Goal: Information Seeking & Learning: Learn about a topic

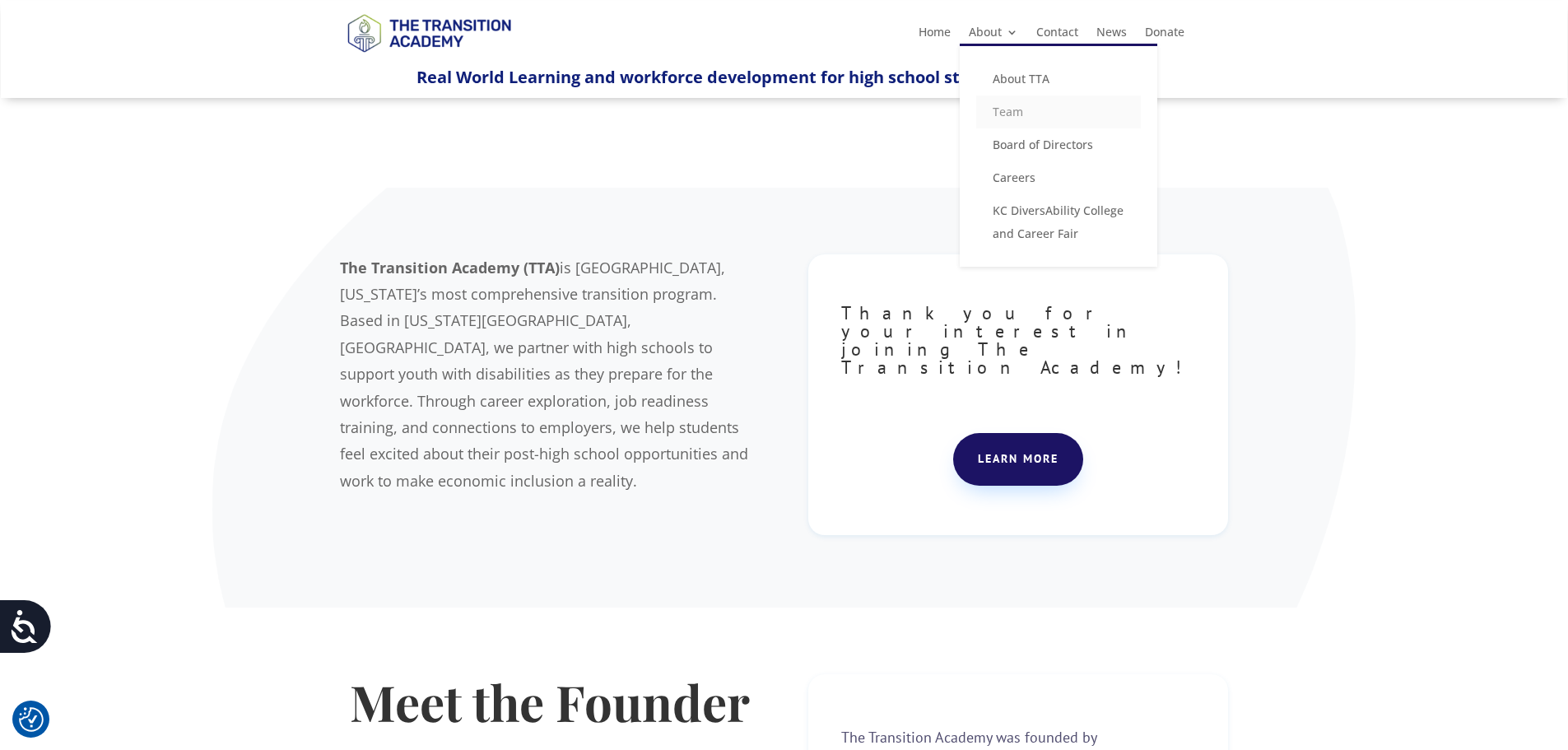
click at [1000, 114] on link "Team" at bounding box center [1058, 111] width 165 height 33
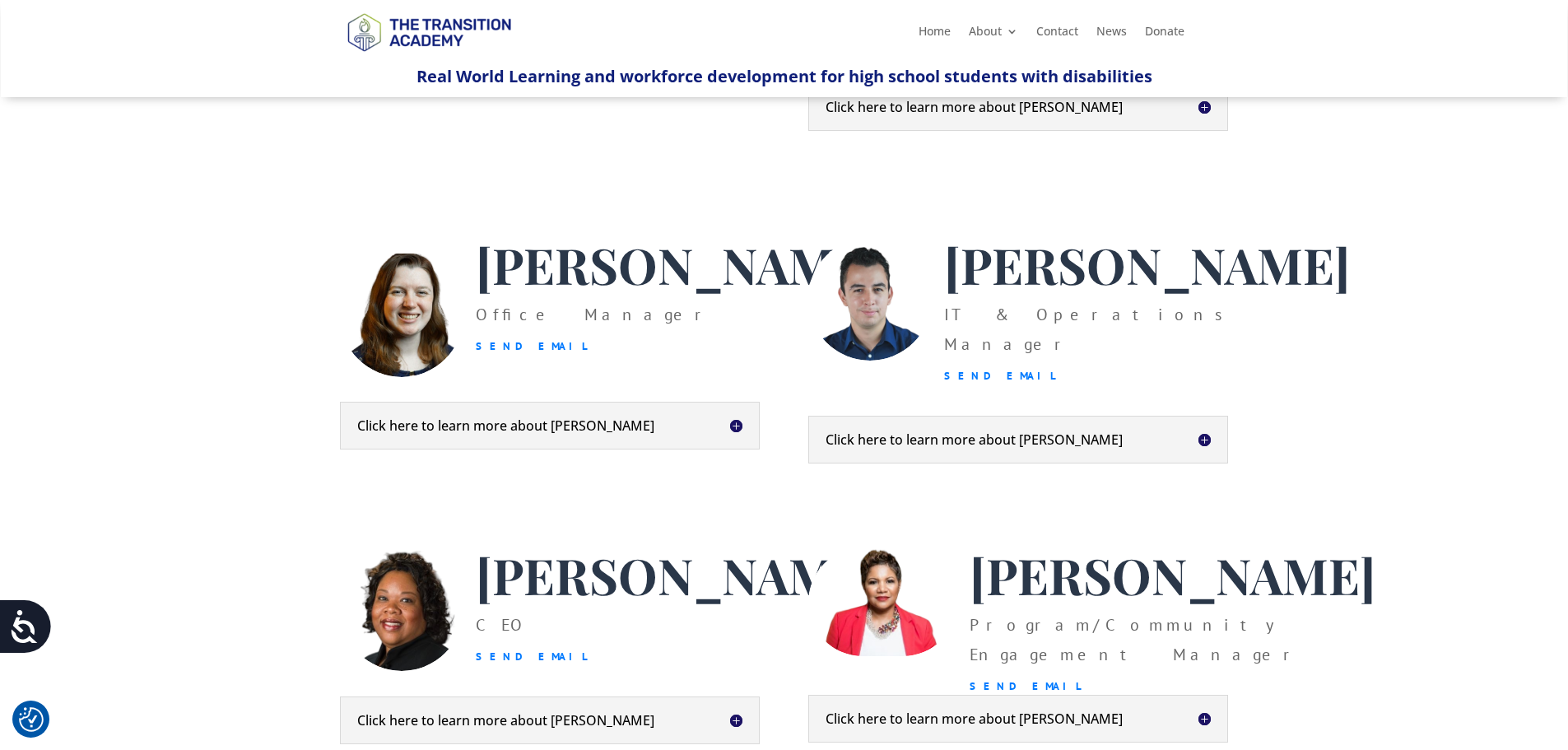
scroll to position [329, 0]
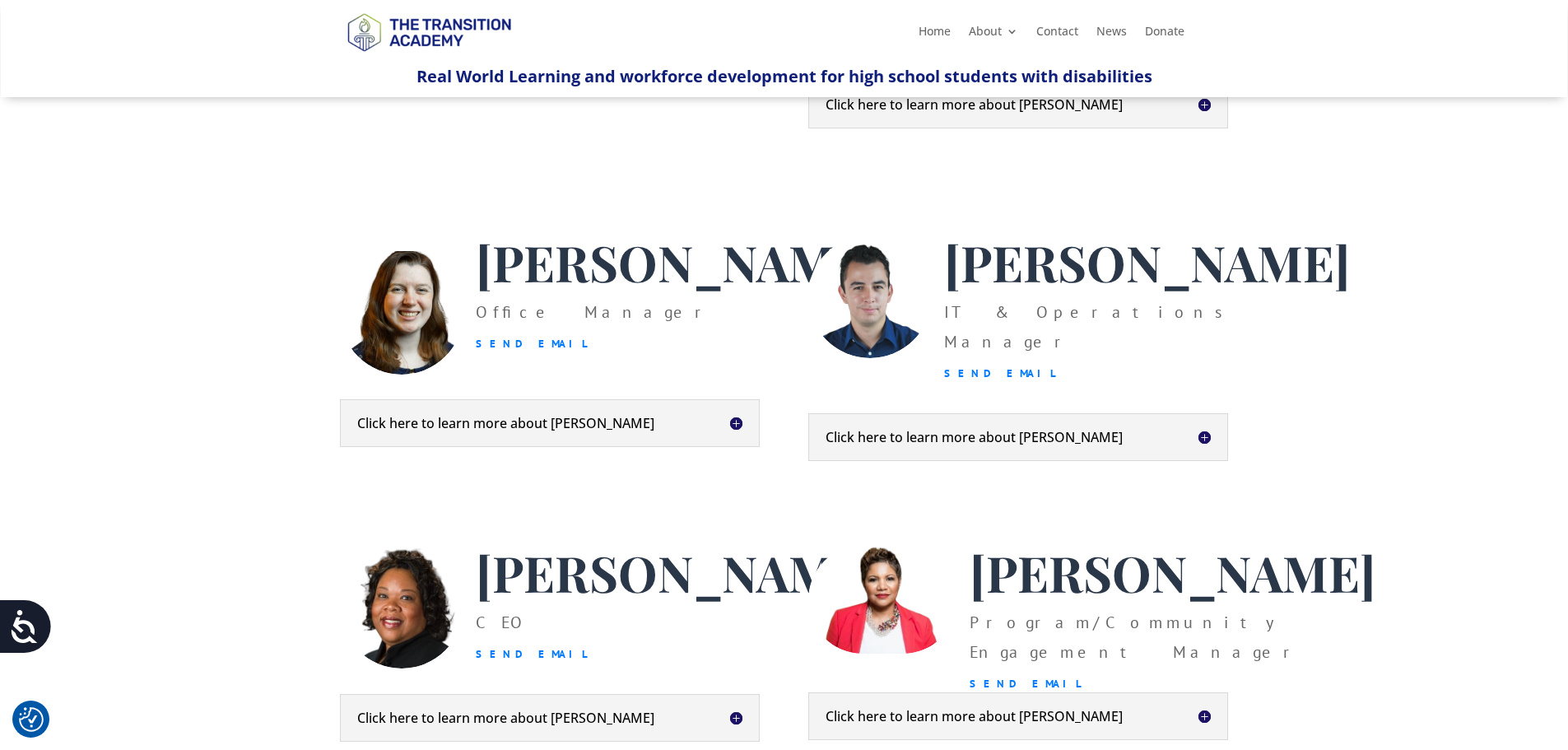
click at [582, 429] on h5 "Click here to learn more about Heather" at bounding box center [550, 423] width 385 height 13
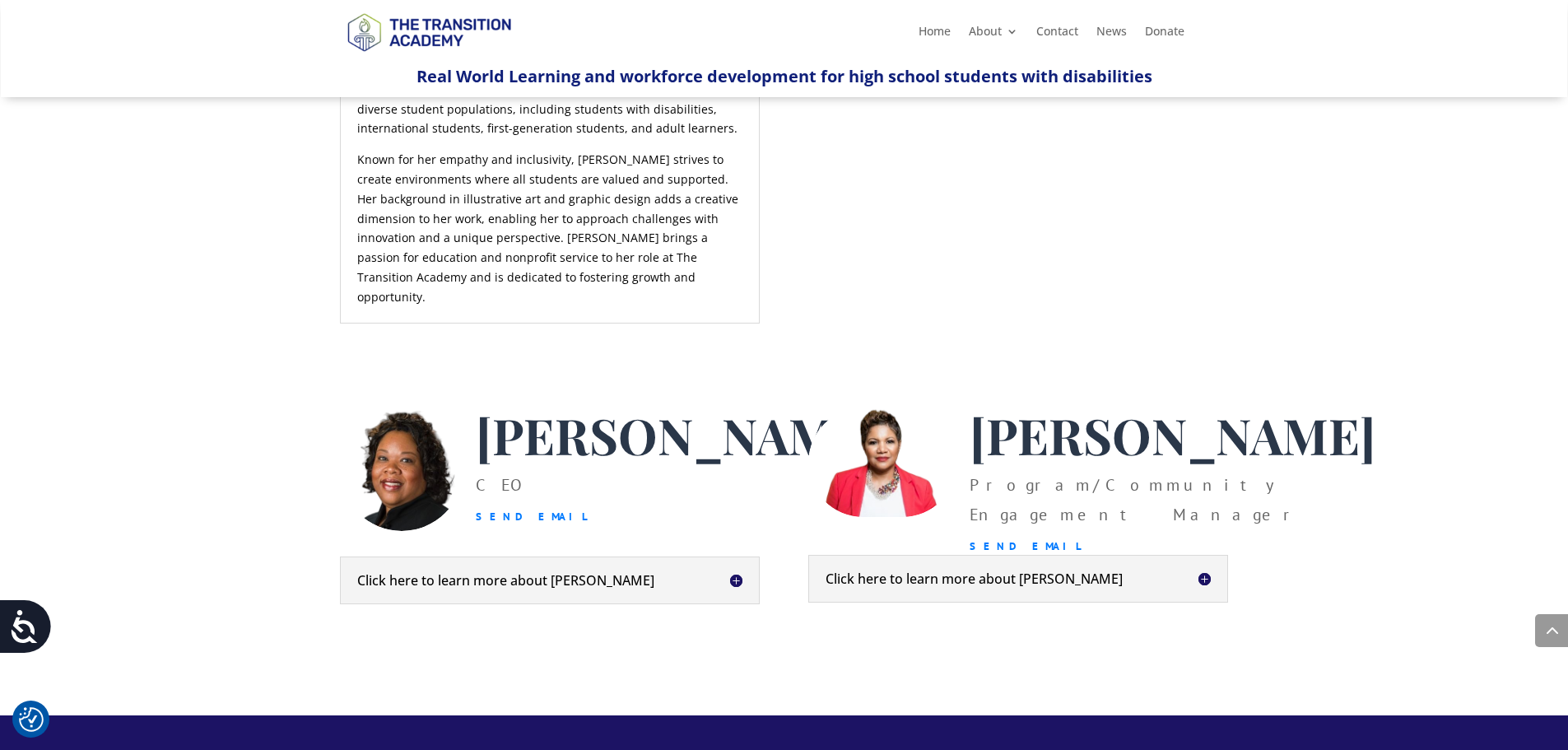
scroll to position [905, 0]
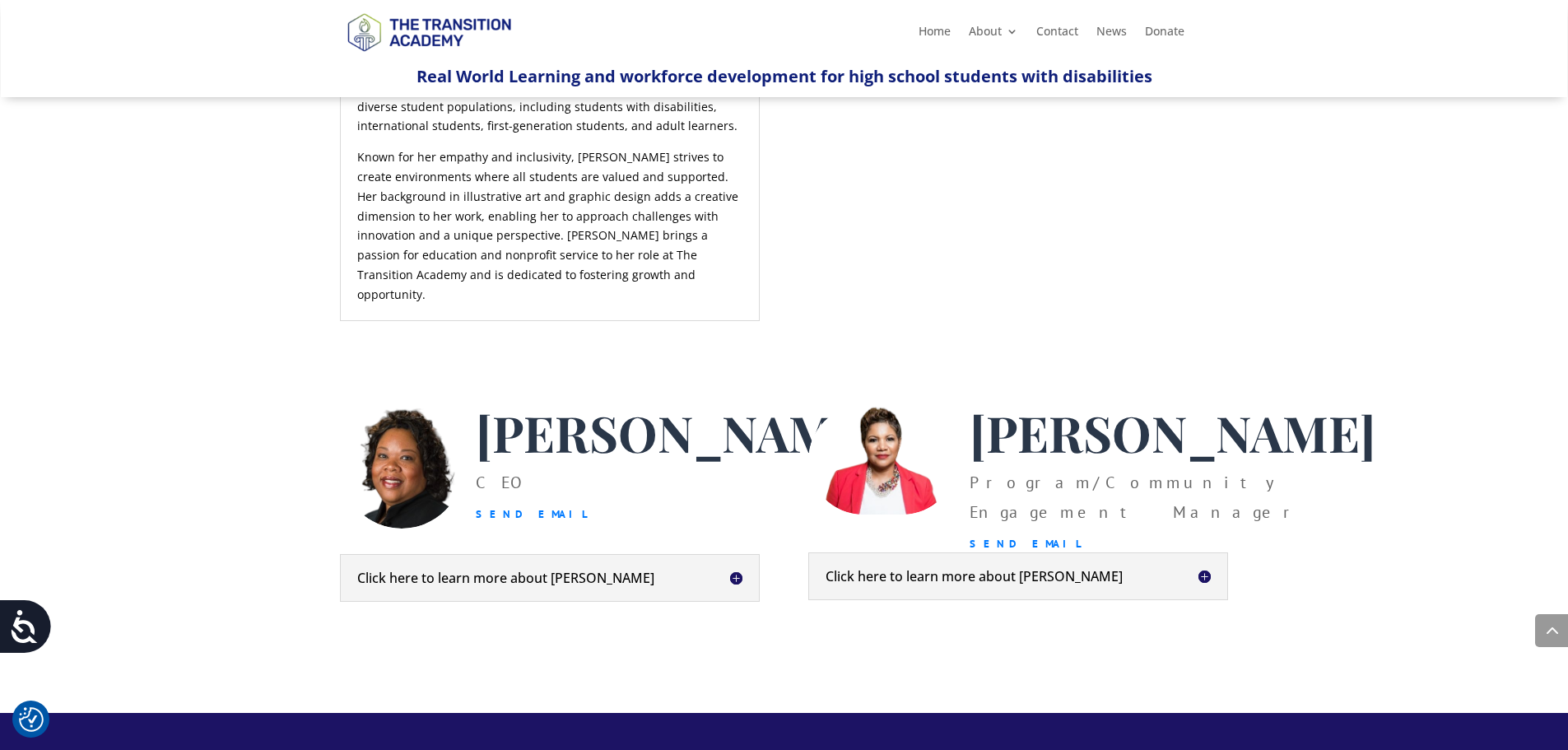
click at [686, 584] on h5 "Click here to learn more about Kim" at bounding box center [550, 578] width 385 height 13
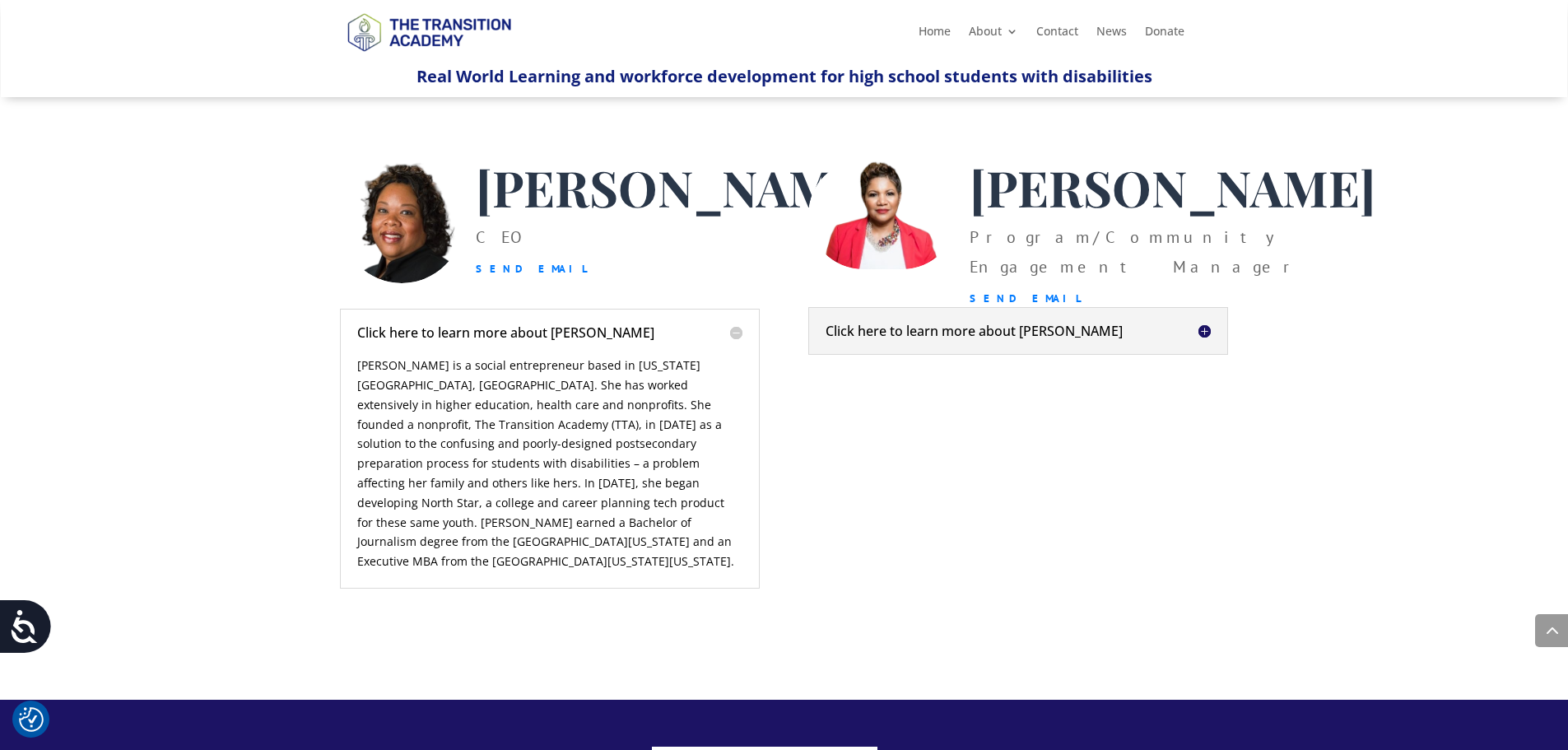
scroll to position [1152, 0]
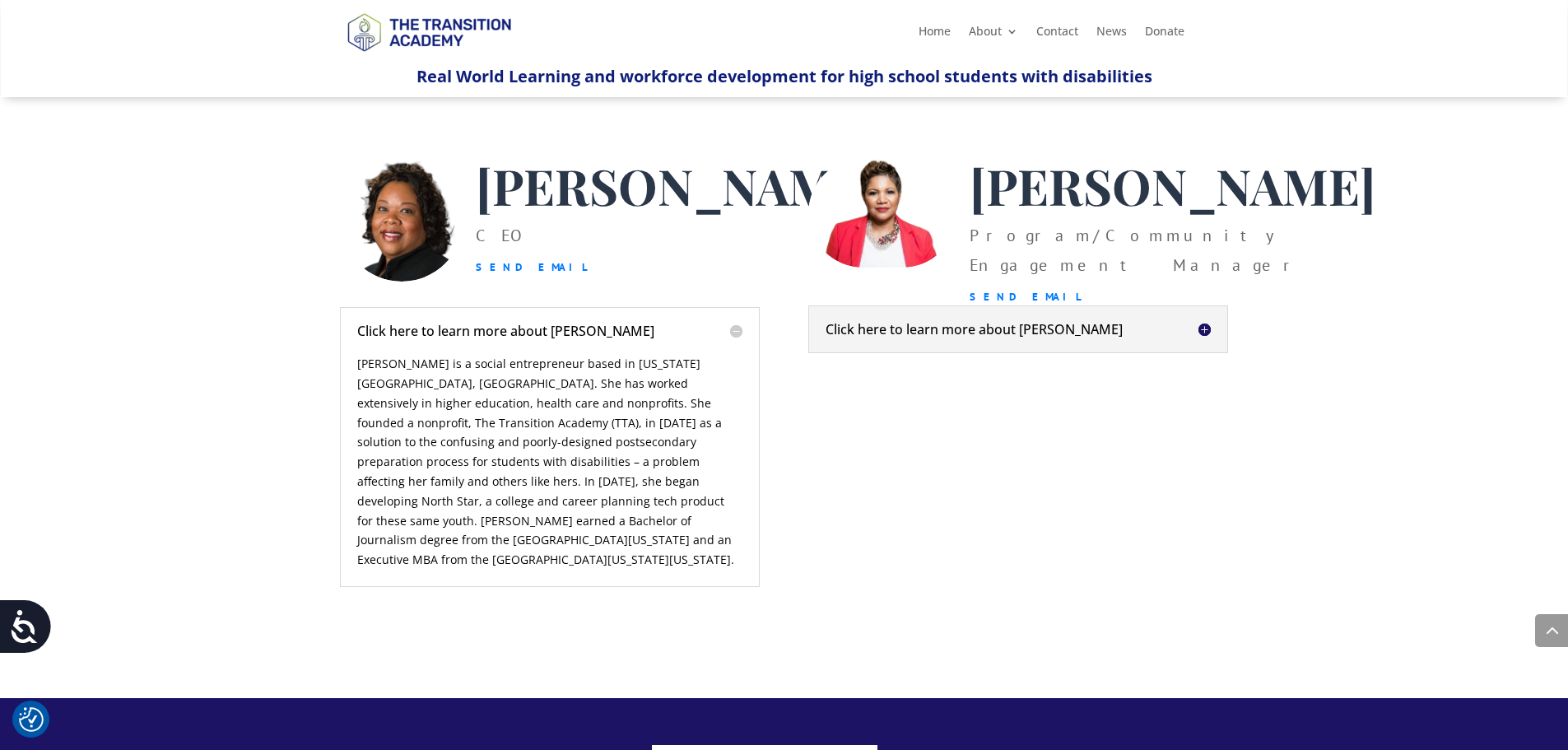
click at [1200, 336] on h5 "Click here to learn more about Shelley" at bounding box center [1018, 329] width 385 height 13
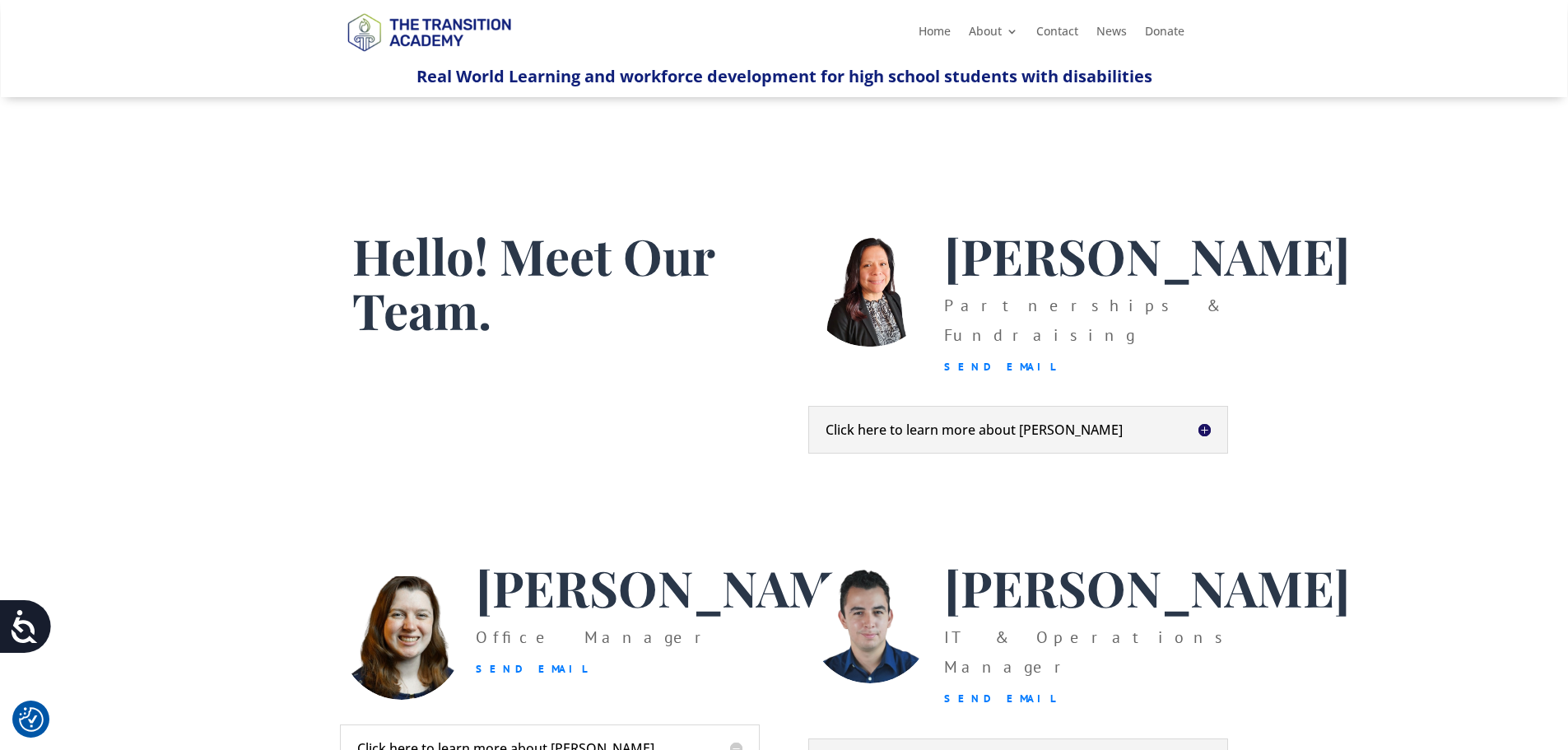
scroll to position [0, 0]
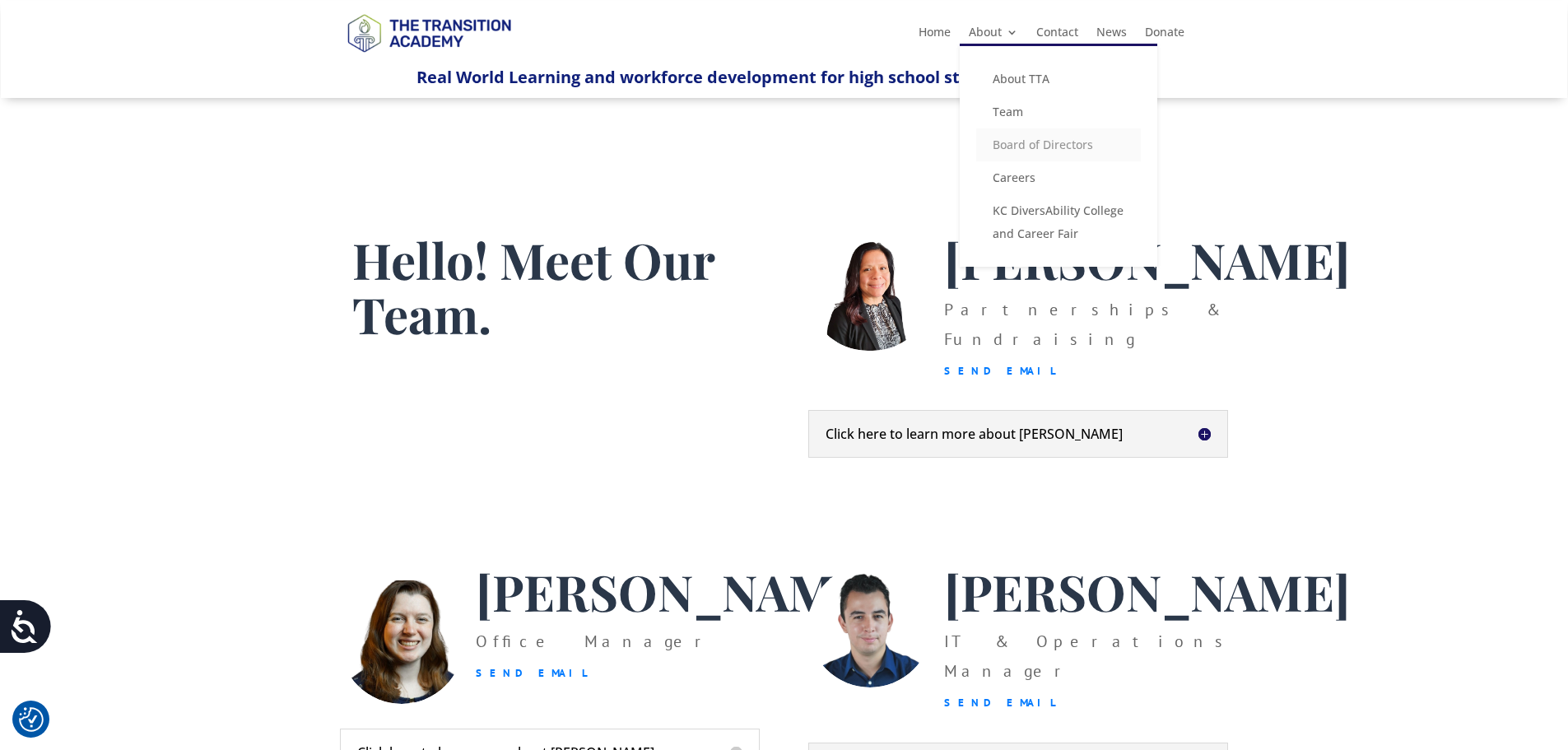
click at [1011, 140] on link "Board of Directors" at bounding box center [1058, 144] width 165 height 33
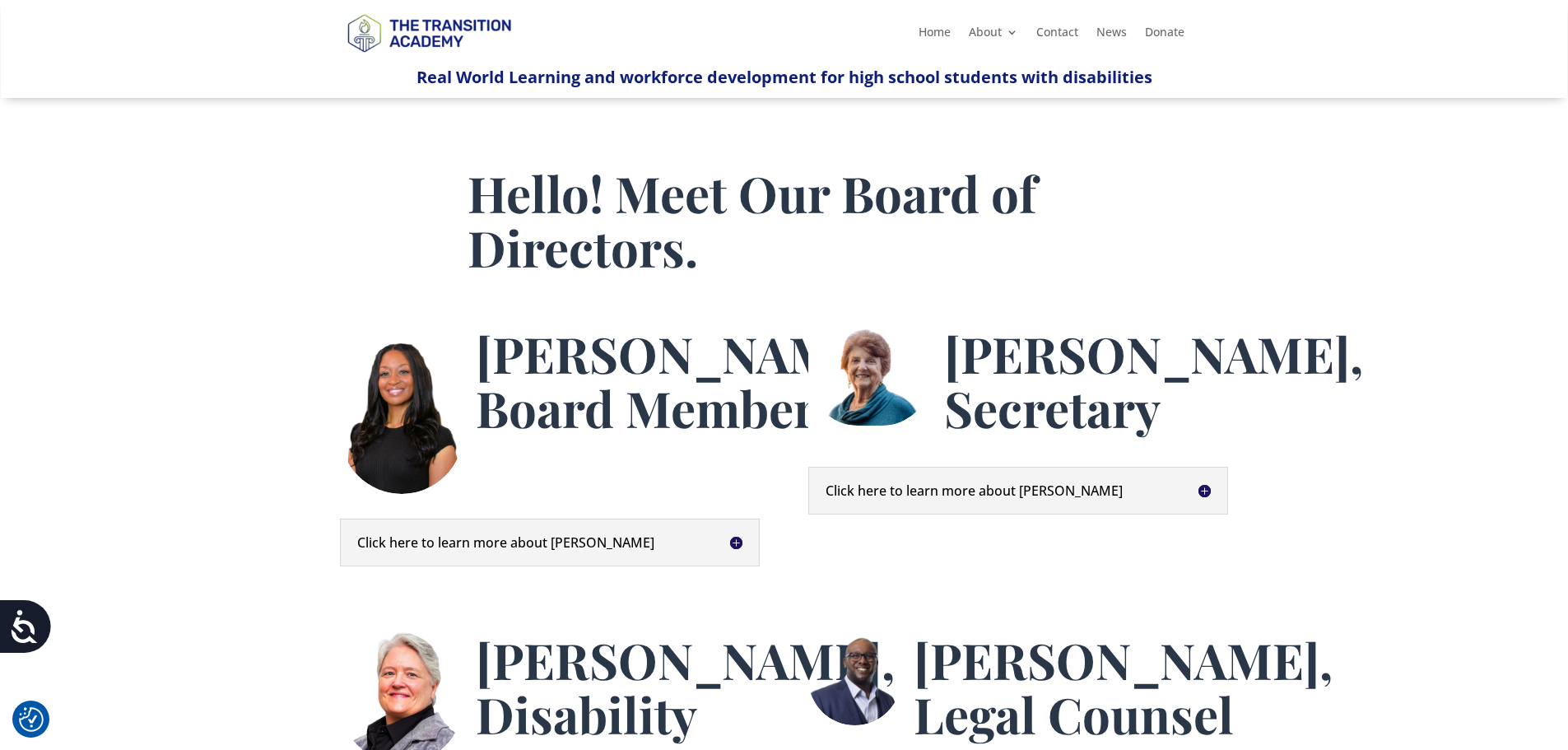
click at [732, 546] on h5 "Click here to learn more about [PERSON_NAME]" at bounding box center [550, 542] width 385 height 13
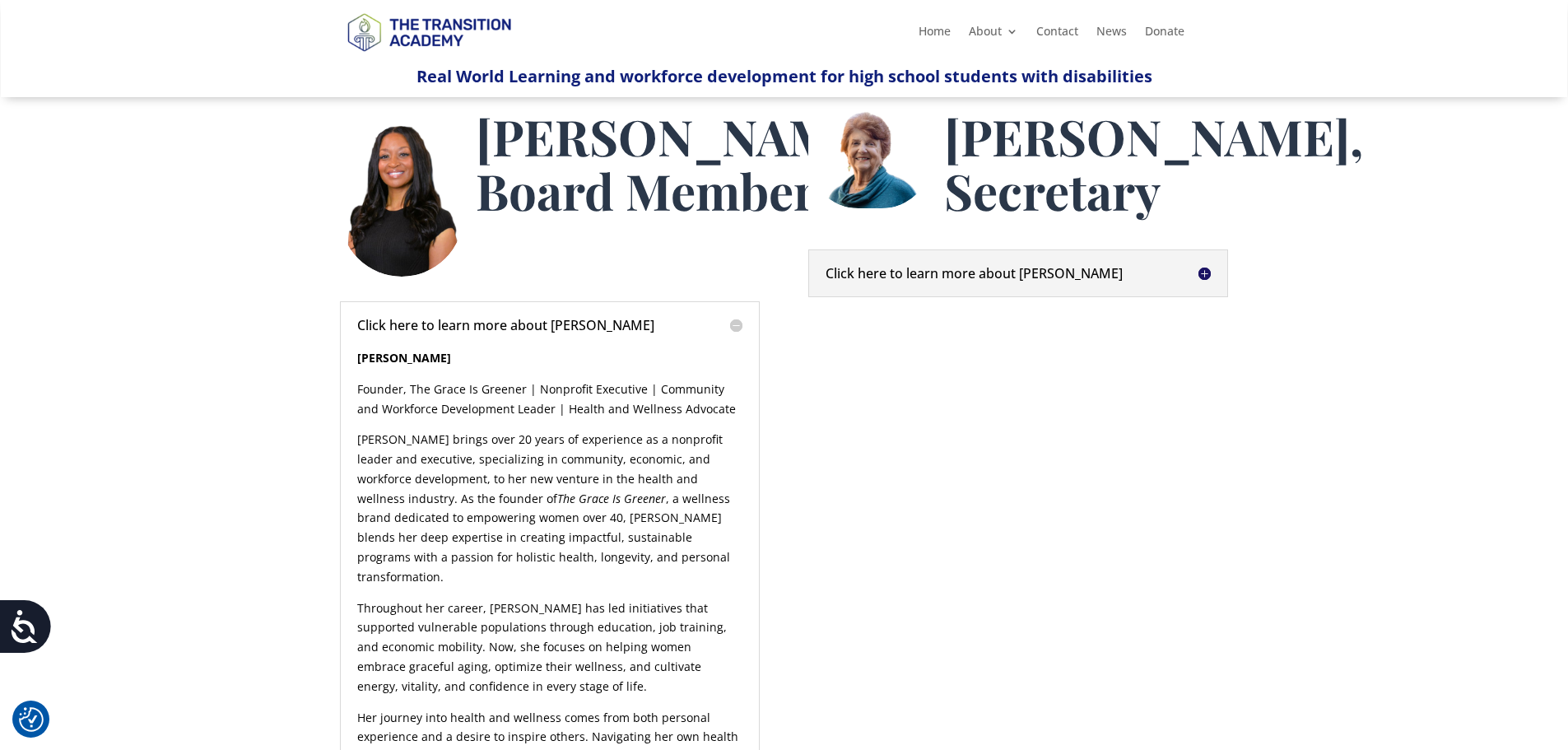
scroll to position [247, 0]
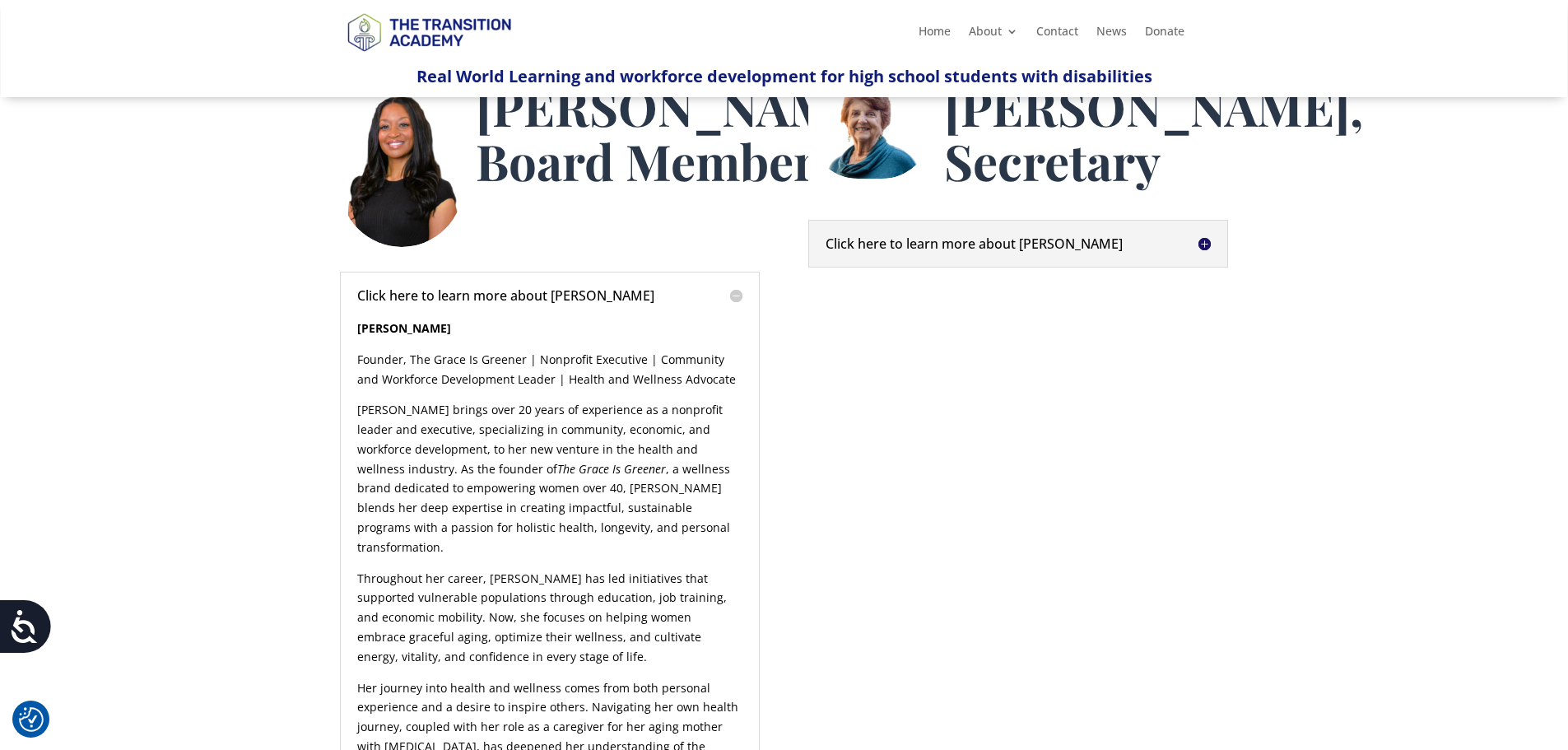
click at [1197, 251] on h5 "Click here to learn more about Brenda" at bounding box center [1018, 244] width 385 height 13
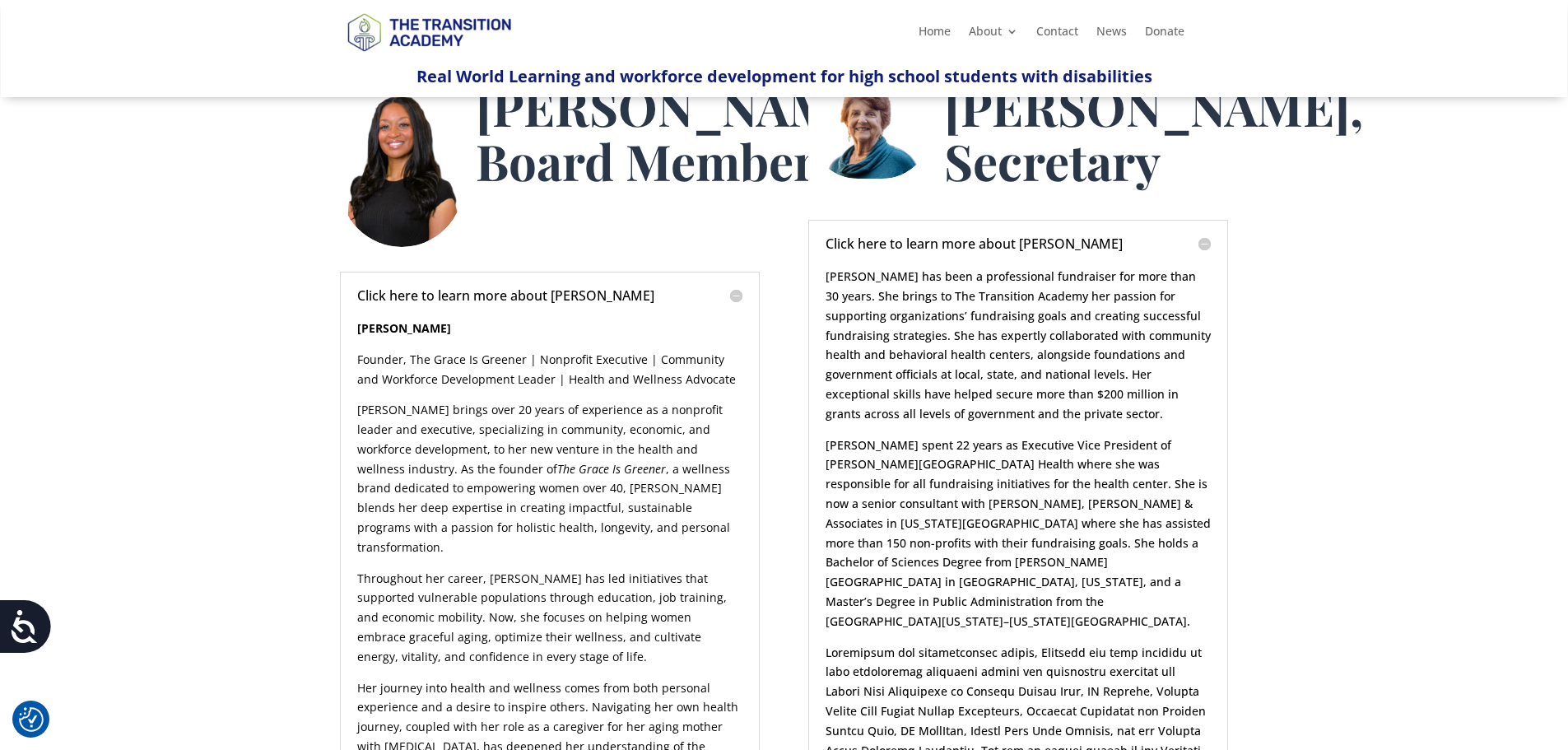
click at [1197, 306] on div "Brenda Pelofsky has been a professional fundraiser for more than 30 years. She …" at bounding box center [1018, 603] width 385 height 705
click at [1201, 251] on h5 "Click here to learn more about Brenda" at bounding box center [1018, 244] width 385 height 13
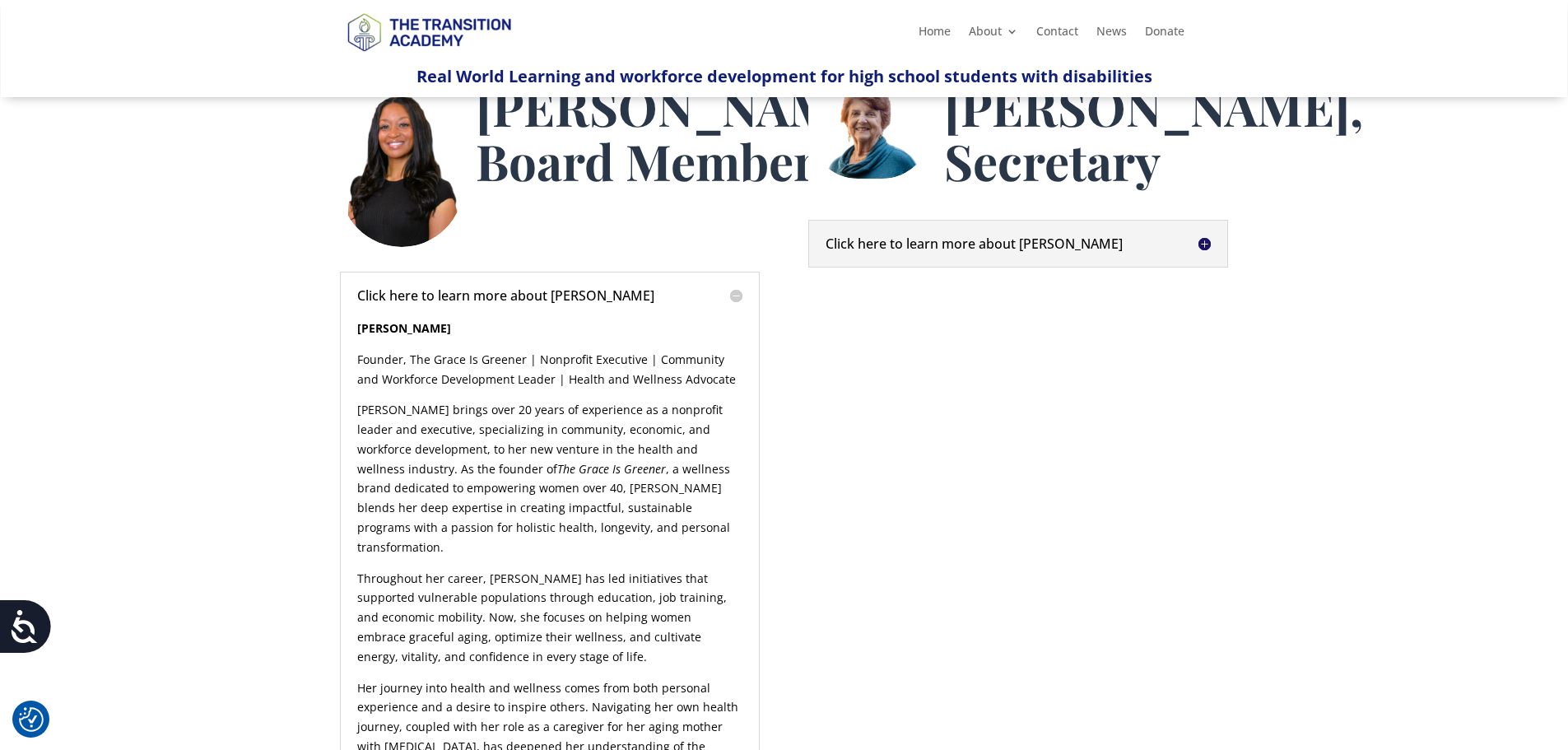
click at [739, 299] on h5 "Click here to learn more about Anita" at bounding box center [550, 296] width 385 height 13
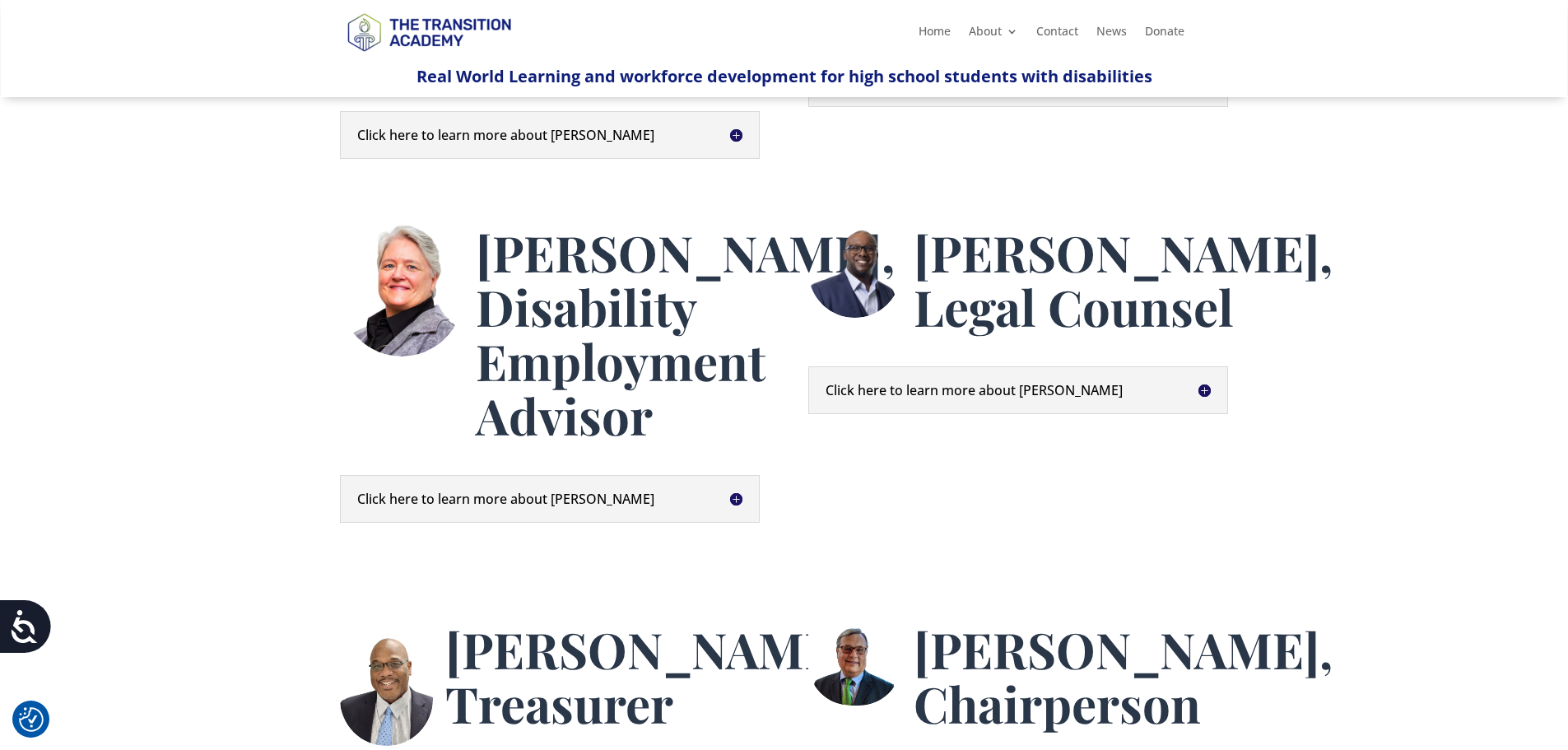
scroll to position [411, 0]
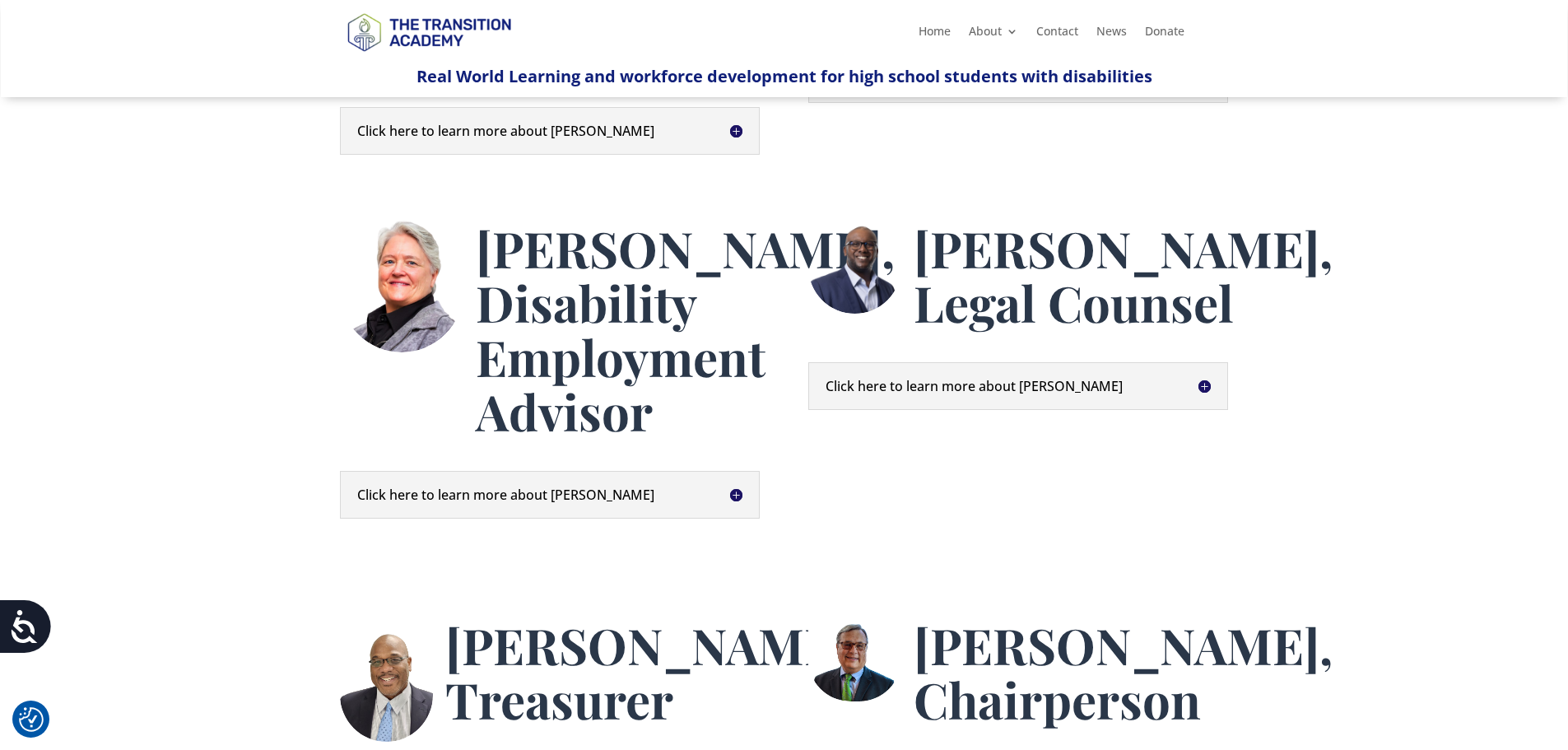
click at [1199, 393] on h5 "Click here to learn more about Ivan" at bounding box center [1018, 386] width 385 height 13
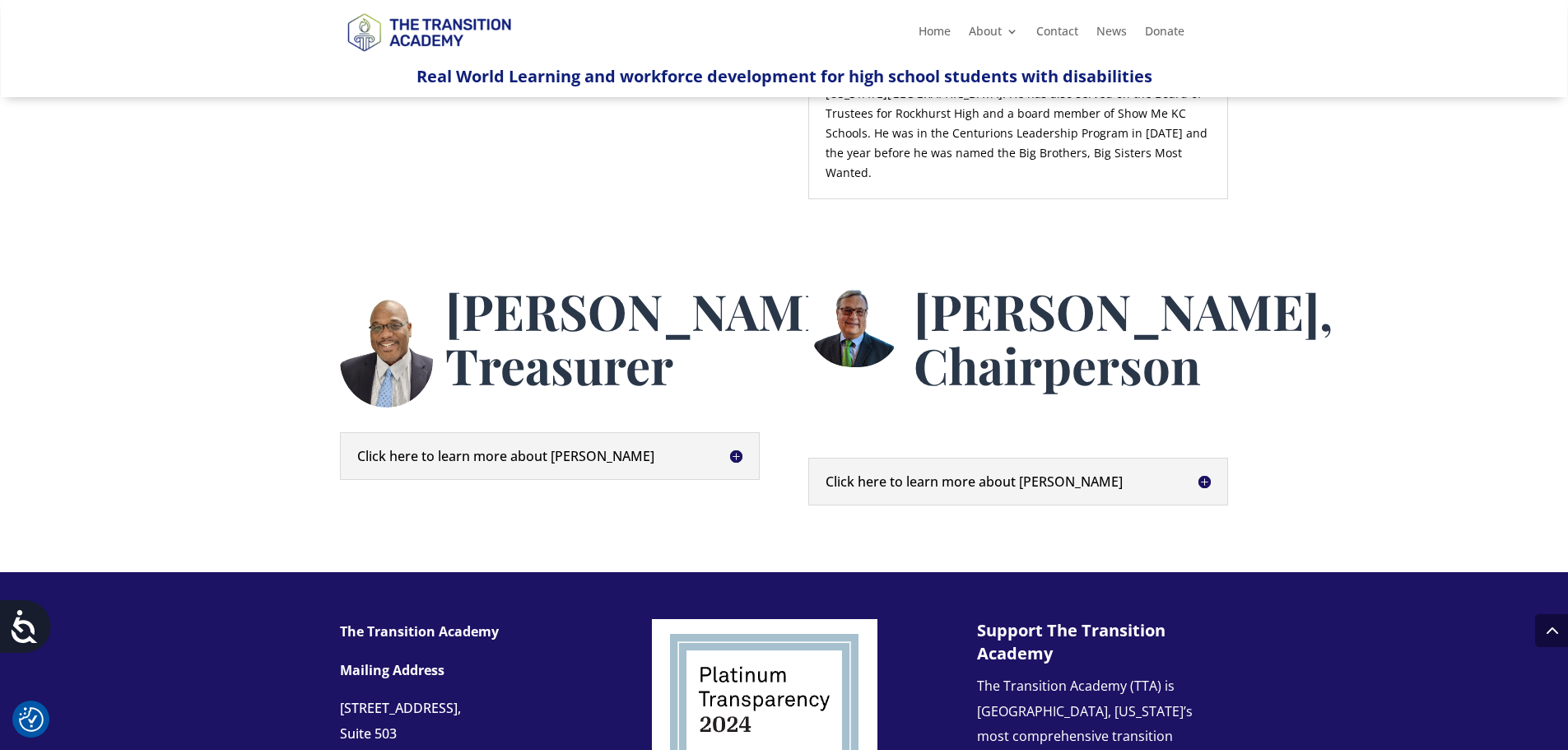
scroll to position [1399, 0]
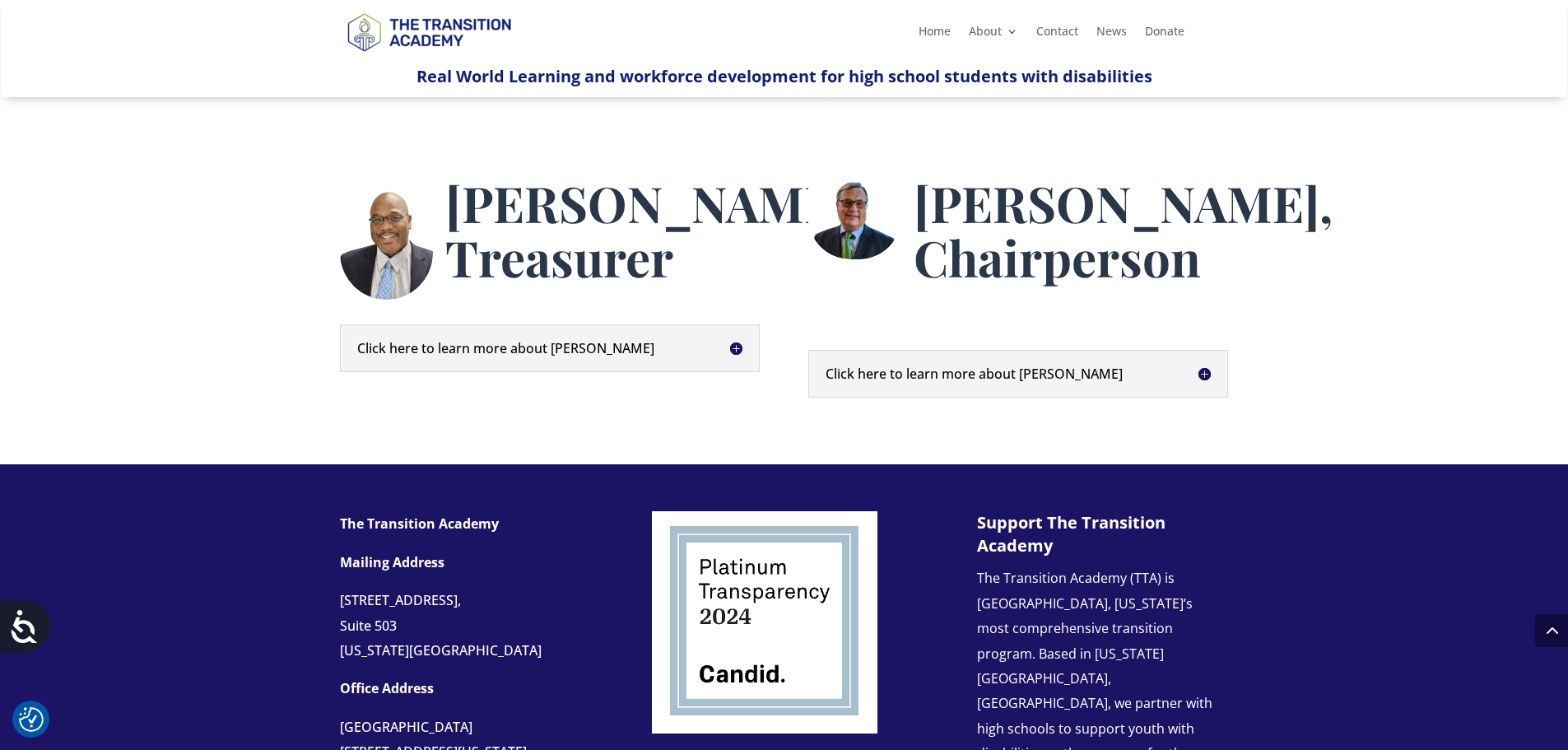
click at [734, 354] on h5 "Click here to learn more about Kent" at bounding box center [550, 348] width 385 height 13
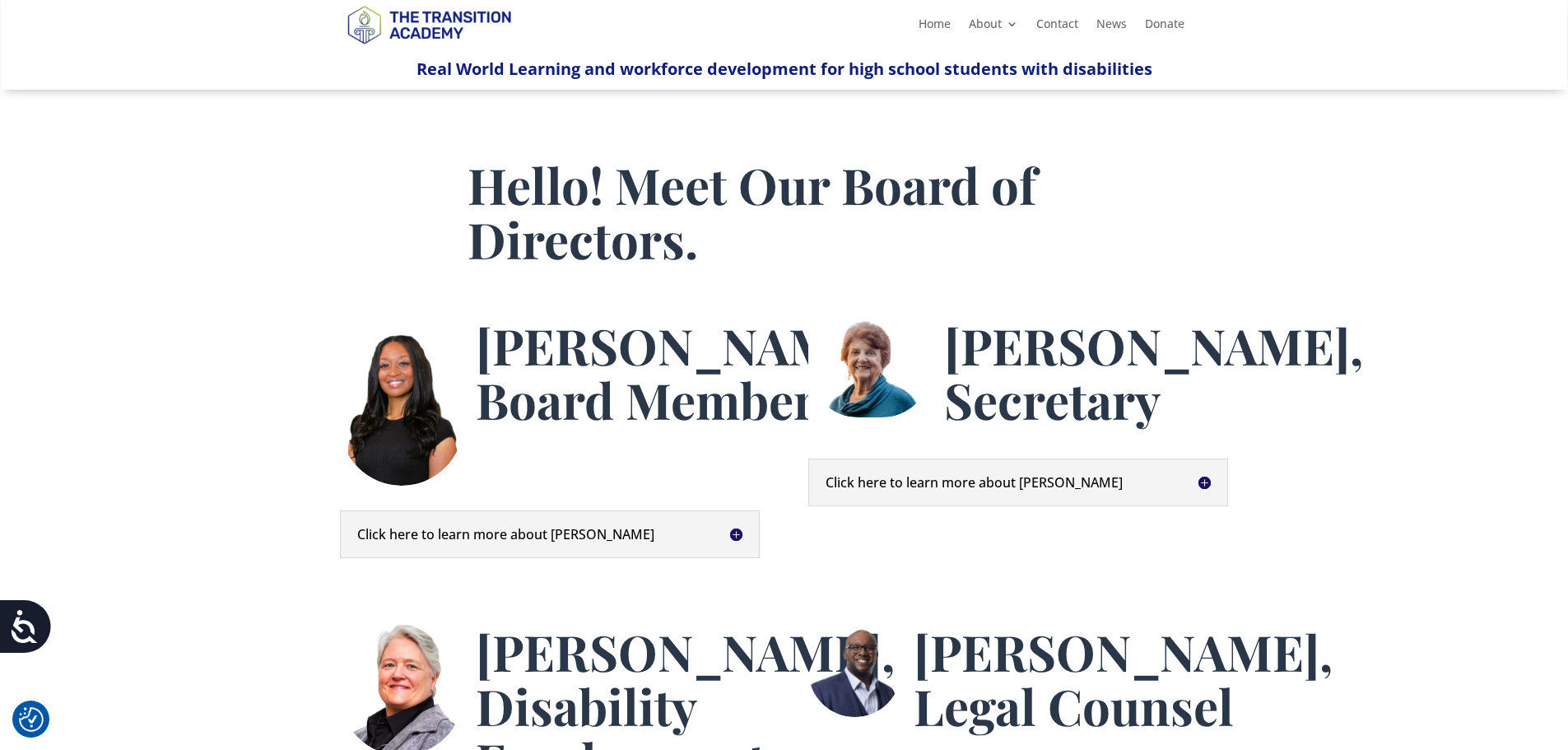
scroll to position [0, 0]
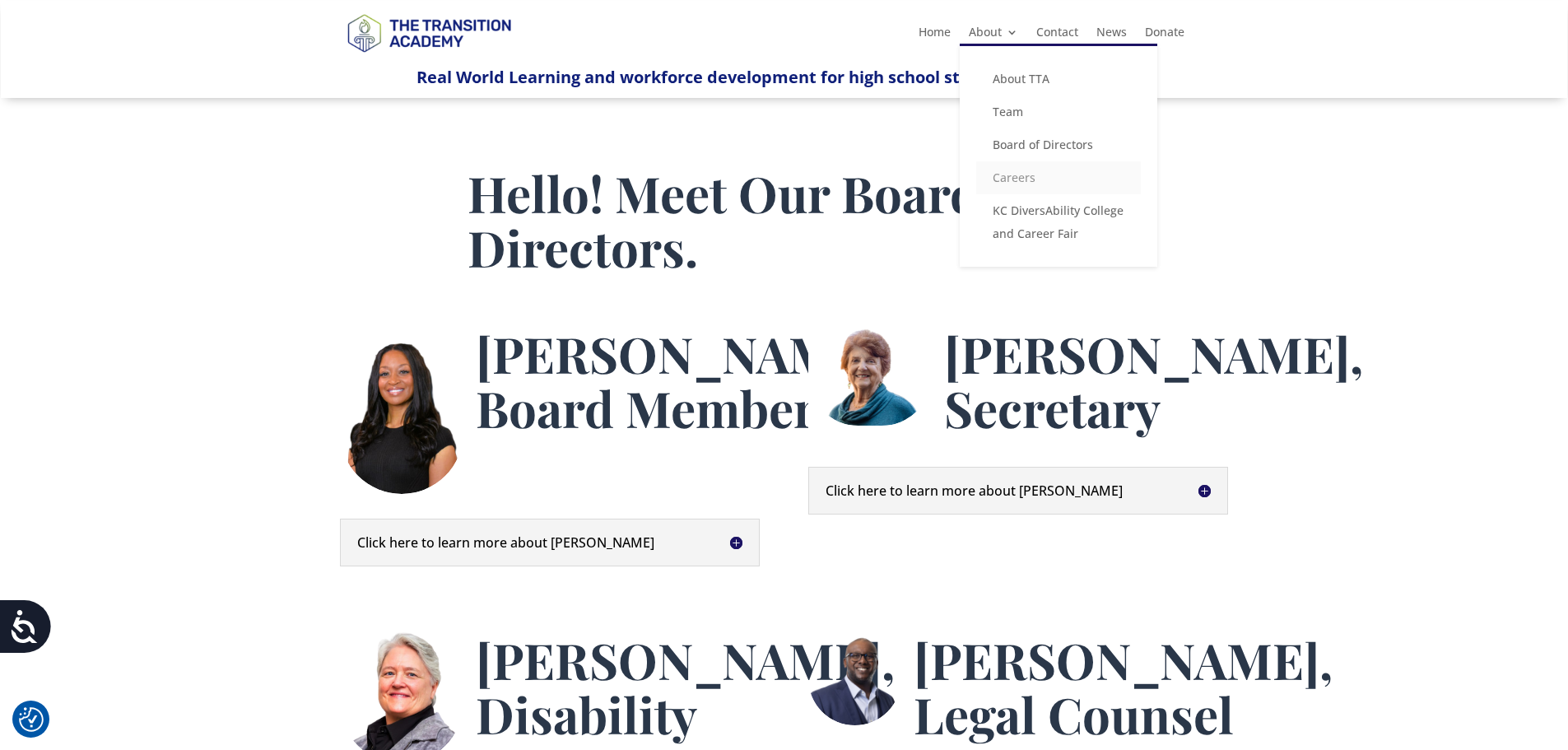
click at [1009, 181] on link "Careers" at bounding box center [1058, 178] width 165 height 33
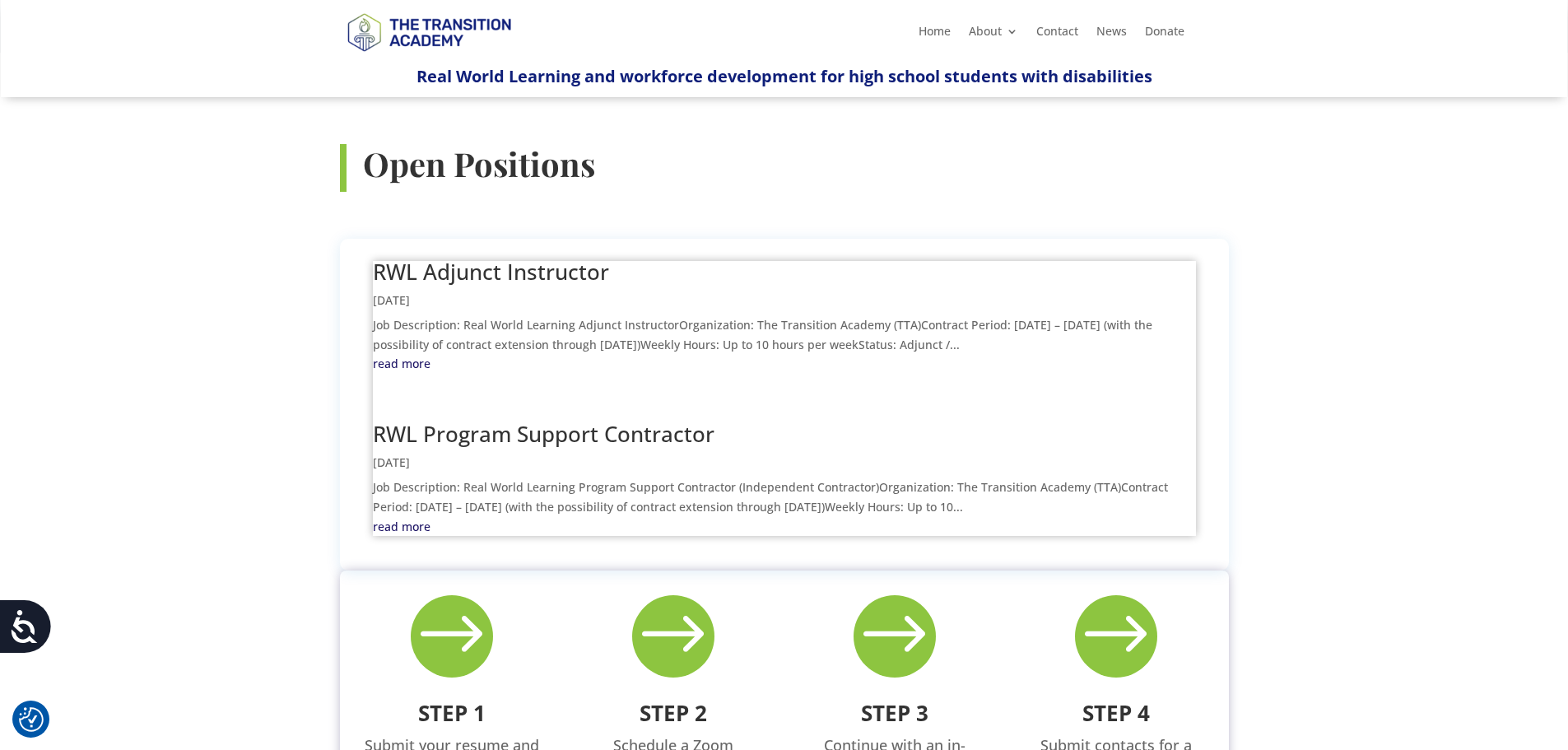
scroll to position [576, 0]
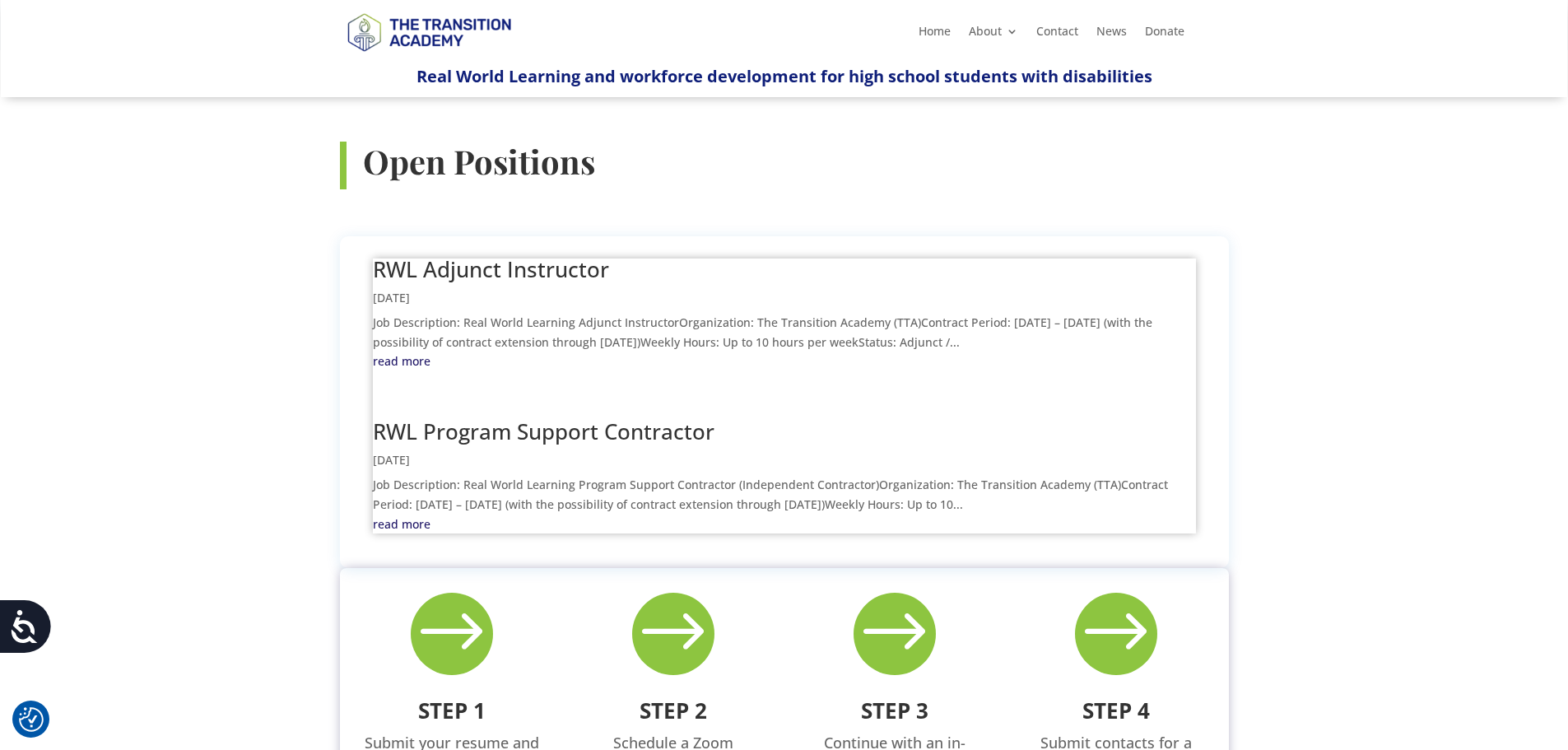
click at [396, 514] on link "read more" at bounding box center [784, 524] width 823 height 20
